Goal: Transaction & Acquisition: Purchase product/service

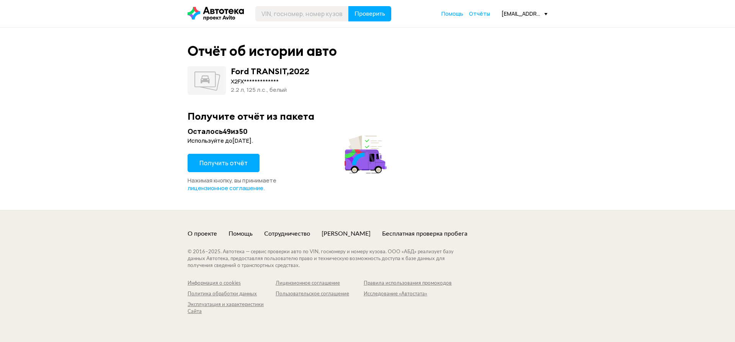
click at [222, 166] on button "Получить отчёт" at bounding box center [224, 163] width 72 height 18
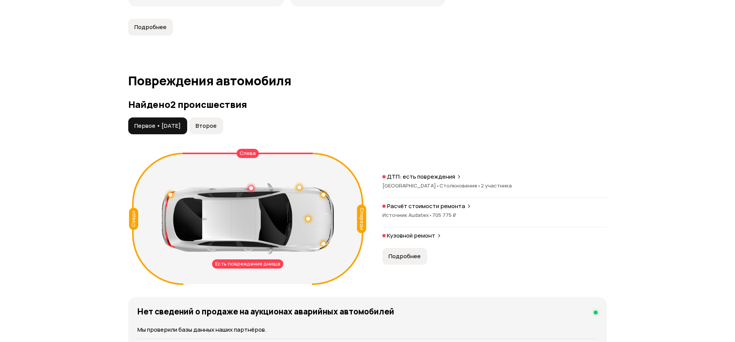
scroll to position [717, 0]
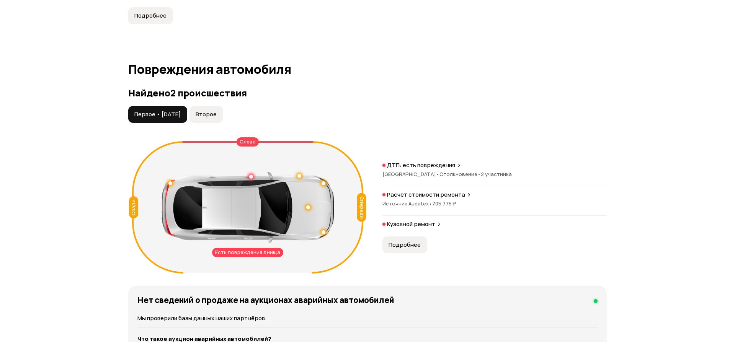
click at [404, 247] on span "Подробнее" at bounding box center [405, 245] width 32 height 8
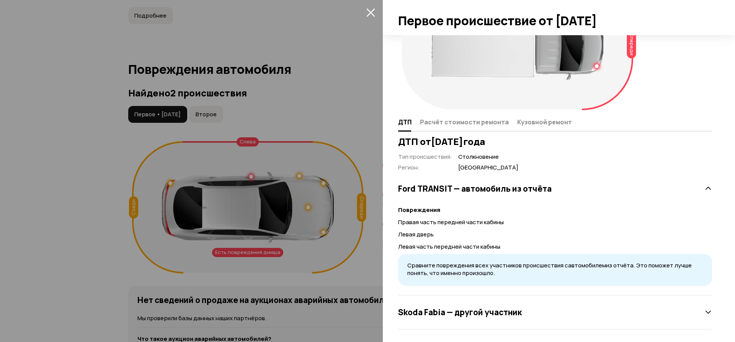
scroll to position [63, 0]
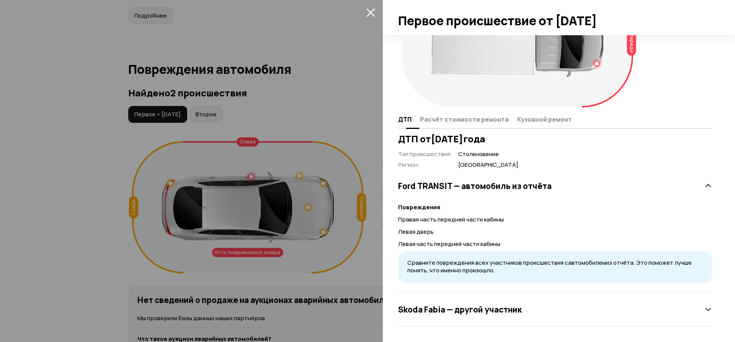
click at [472, 116] on span "Расчёт стоимости ремонта" at bounding box center [464, 120] width 89 height 8
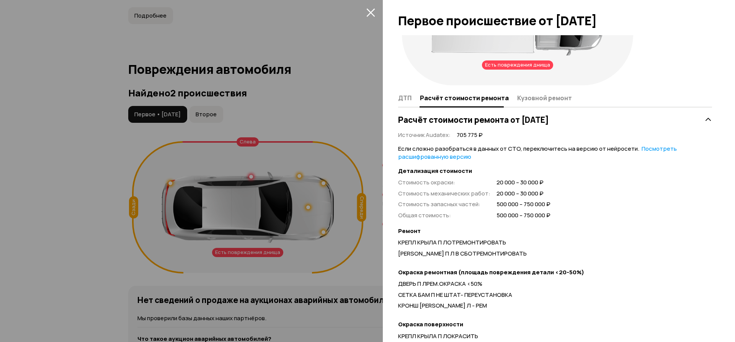
scroll to position [0, 0]
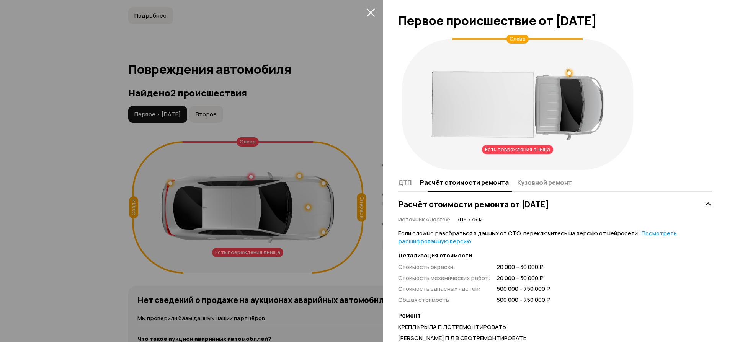
click at [544, 185] on span "Кузовной ремонт" at bounding box center [544, 183] width 55 height 8
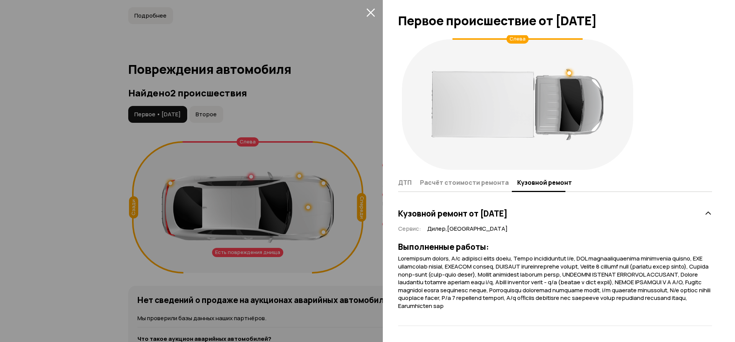
click at [370, 11] on icon "закрыть" at bounding box center [371, 12] width 9 height 9
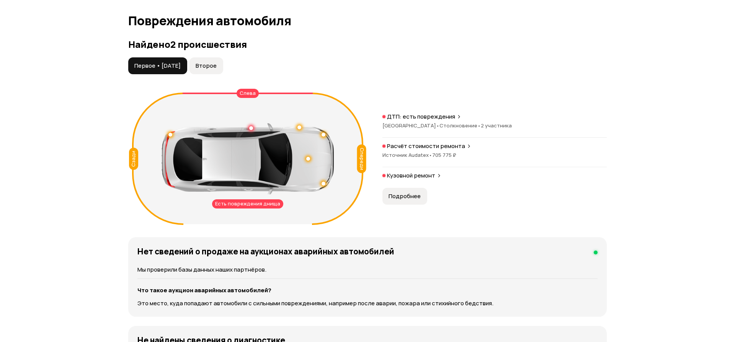
scroll to position [767, 0]
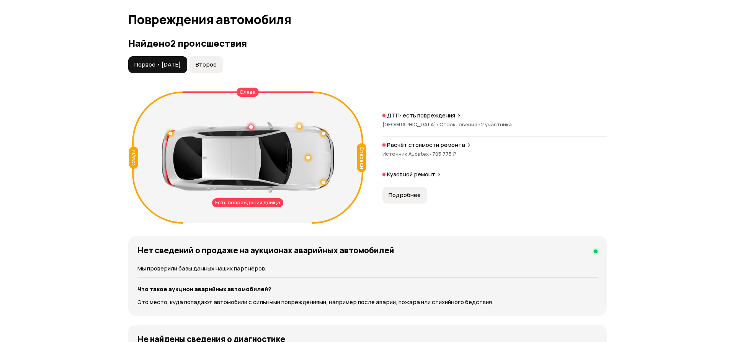
click at [214, 61] on span "Второе" at bounding box center [206, 65] width 21 height 8
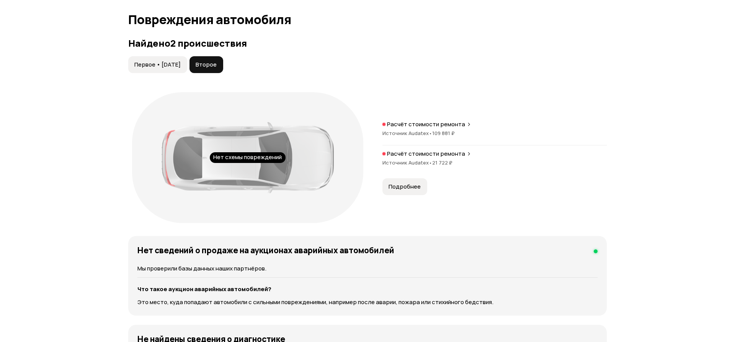
click at [401, 186] on span "Подробнее" at bounding box center [405, 187] width 32 height 8
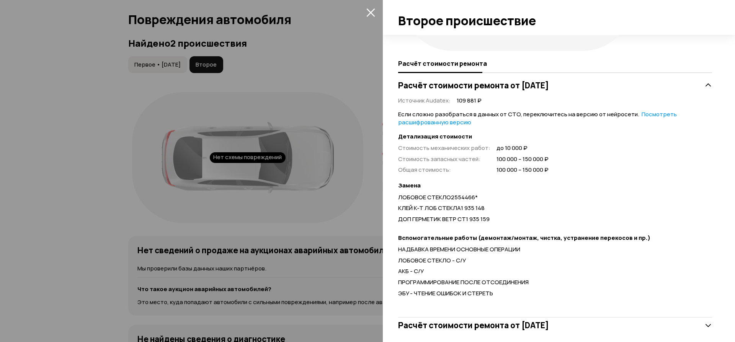
scroll to position [135, 0]
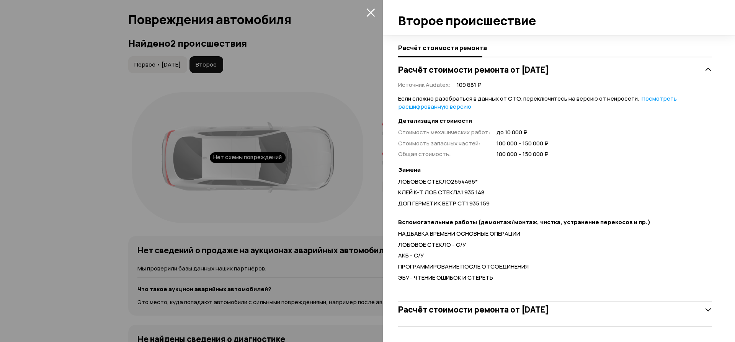
click at [372, 10] on icon "закрыть" at bounding box center [371, 12] width 8 height 8
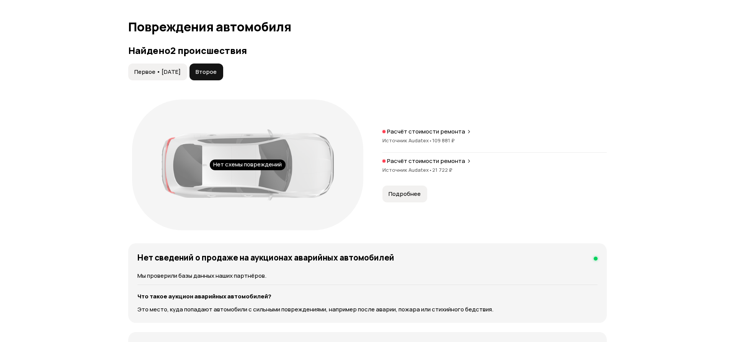
scroll to position [705, 0]
